Goal: Task Accomplishment & Management: Use online tool/utility

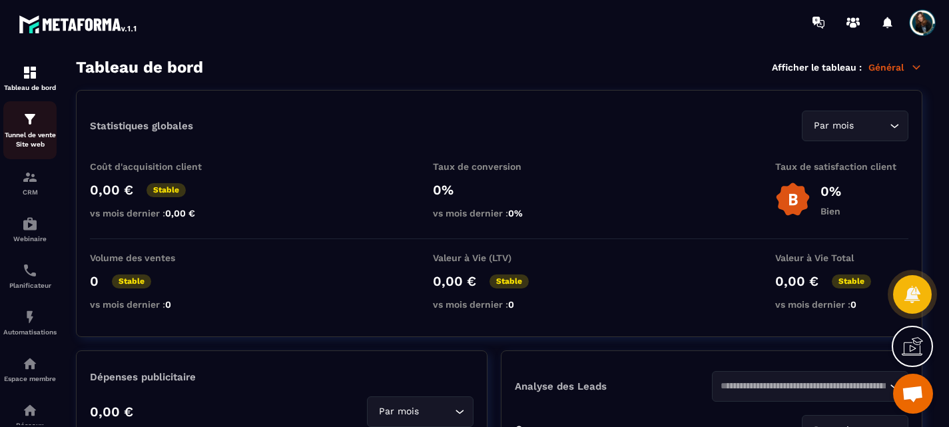
click at [37, 147] on p "Tunnel de vente Site web" at bounding box center [29, 140] width 53 height 19
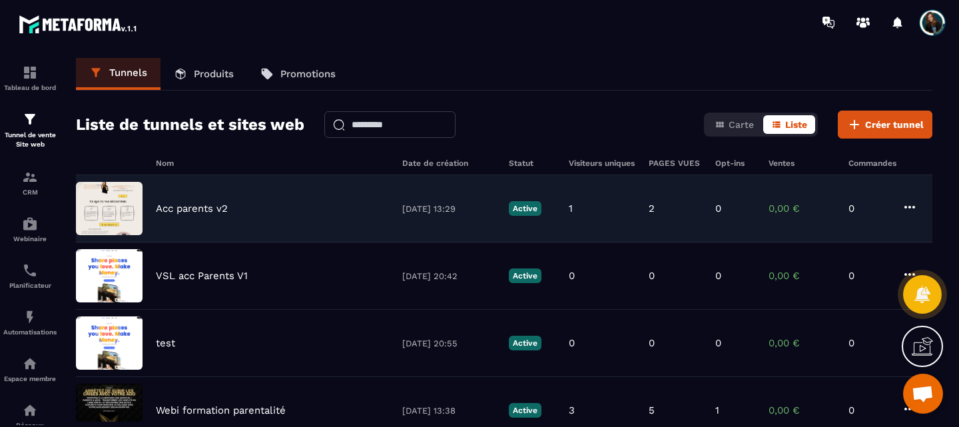
click at [187, 242] on div "Acc parents v2 [DATE] 13:29 Active 1 2 0 0,00 € 0" at bounding box center [504, 275] width 857 height 67
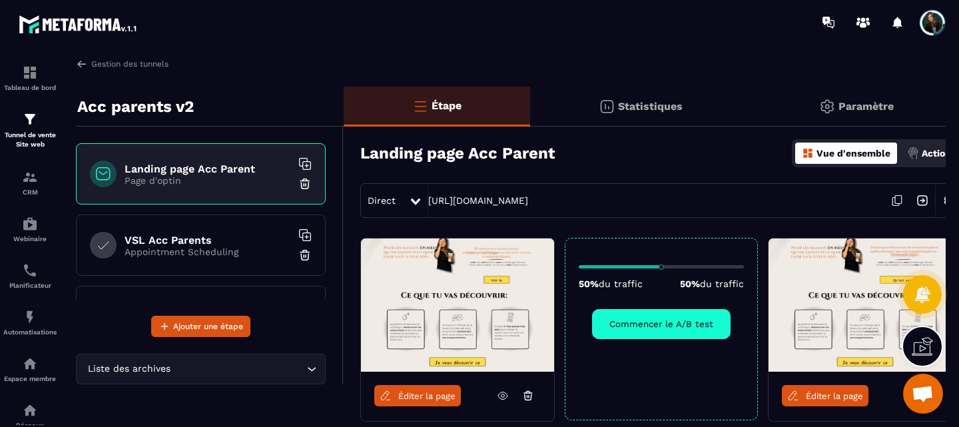
click at [188, 225] on div "VSL Acc Parents Appointment Scheduling" at bounding box center [201, 244] width 250 height 61
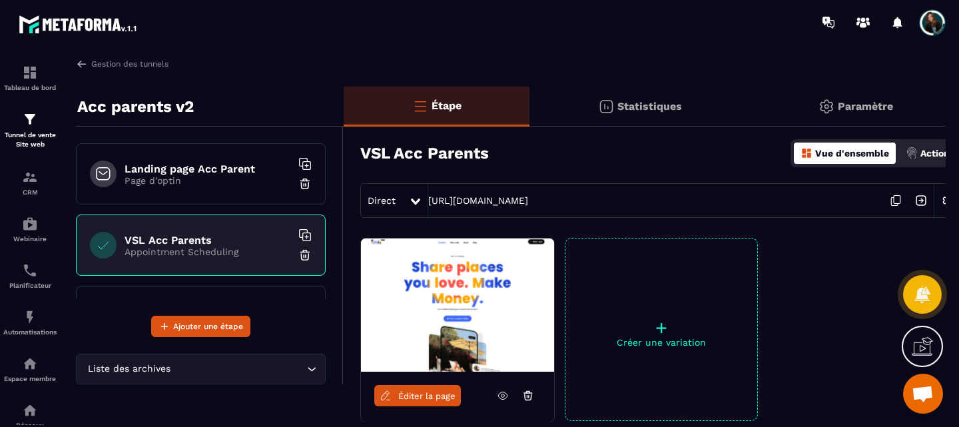
click at [428, 394] on span "Éditer la page" at bounding box center [426, 396] width 57 height 10
